Goal: Task Accomplishment & Management: Manage account settings

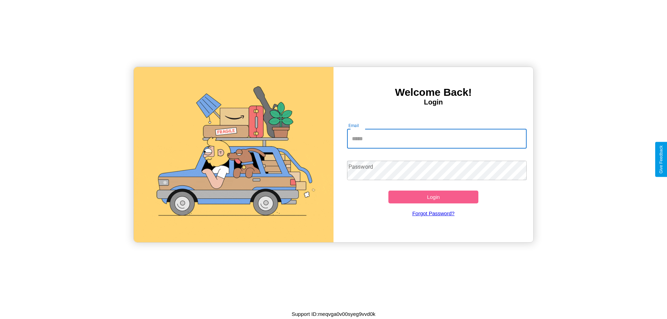
click at [437, 139] on input "Email" at bounding box center [437, 138] width 180 height 19
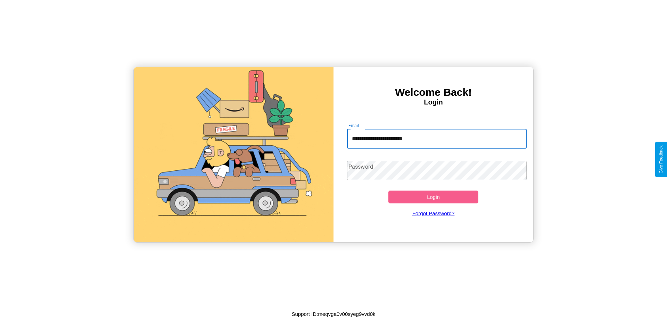
type input "**********"
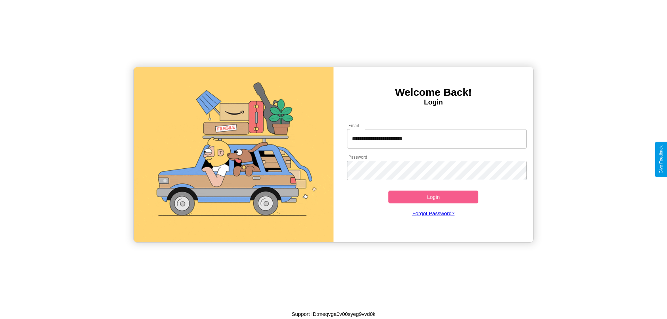
click at [433, 197] on button "Login" at bounding box center [434, 197] width 90 height 13
